Goal: Task Accomplishment & Management: Manage account settings

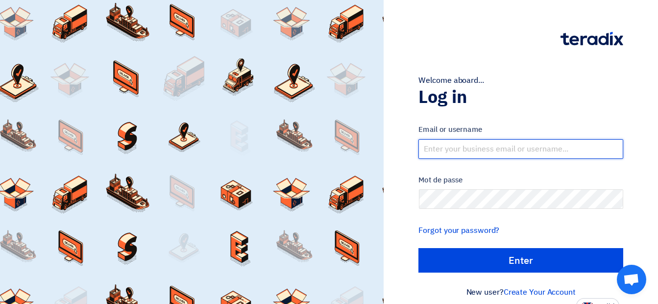
click at [474, 149] on input "text" at bounding box center [520, 149] width 205 height 20
type input "[EMAIL_ADDRESS][DOMAIN_NAME]"
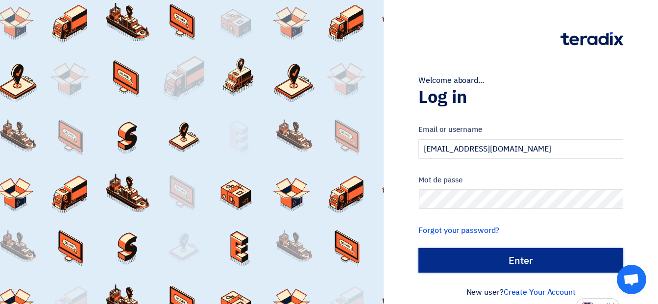
click at [485, 257] on input "الدخول" at bounding box center [520, 260] width 205 height 25
type input "Sign in"
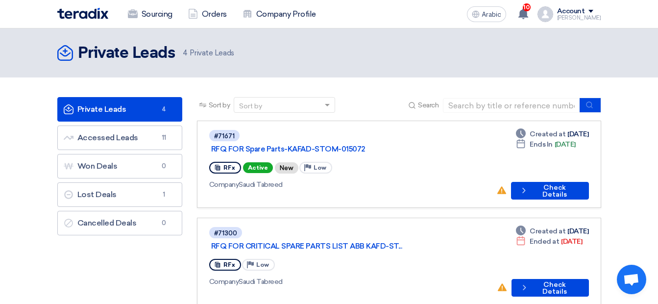
click at [373, 166] on div "#71671 RFQ FOR Spare Parts-KAFAD-STOM-015072 RFx Active New Priority Low Compan…" at bounding box center [348, 164] width 279 height 71
click at [364, 160] on div "RFx Active New Priority Low" at bounding box center [348, 168] width 279 height 16
click at [349, 145] on link "RFQ FOR Spare Parts-KAFAD-STOM-015072" at bounding box center [333, 149] width 245 height 9
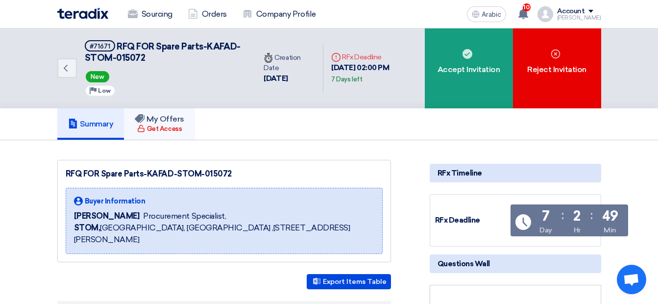
click at [168, 136] on link "My Offers Get Access" at bounding box center [159, 123] width 71 height 31
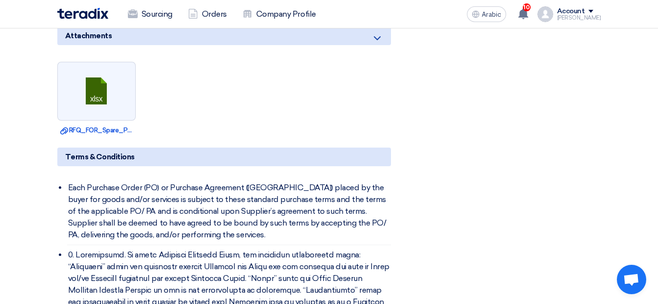
scroll to position [1926, 0]
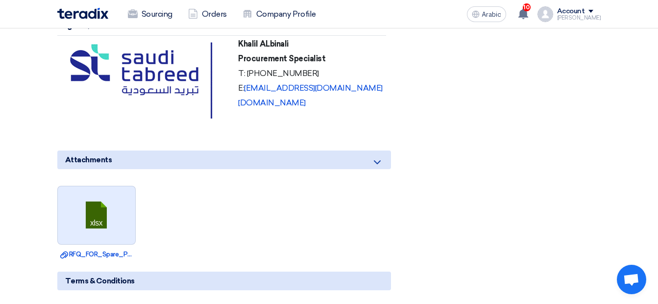
click at [95, 195] on link at bounding box center [97, 215] width 78 height 59
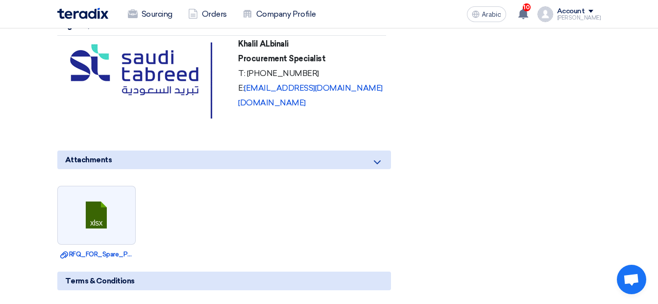
scroll to position [0, 0]
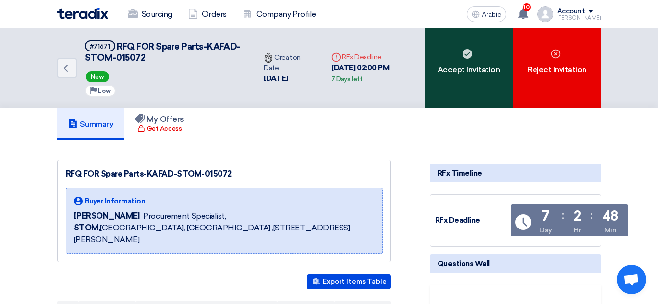
click at [473, 63] on div "Accept Invitation" at bounding box center [469, 68] width 88 height 80
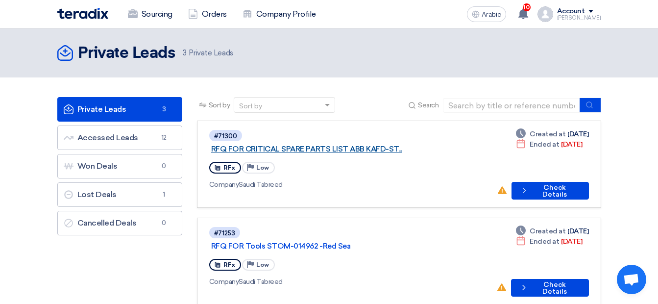
click at [330, 145] on link "RFQ FOR CRITICAL SPARE PARTS LIST ABB KAFD-ST..." at bounding box center [333, 149] width 245 height 9
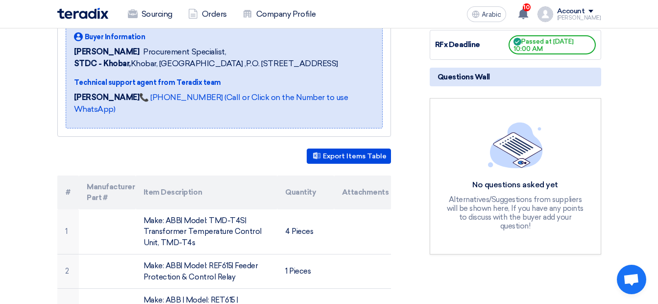
scroll to position [196, 0]
